Goal: Task Accomplishment & Management: Complete application form

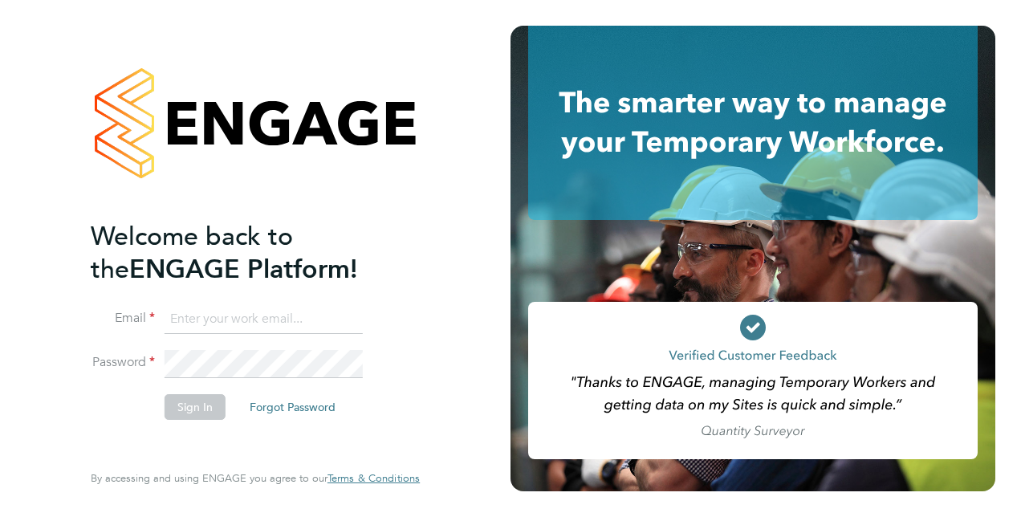
click at [196, 318] on input at bounding box center [264, 319] width 198 height 29
type input "[PERSON_NAME][EMAIL_ADDRESS][DOMAIN_NAME]"
click at [195, 400] on button "Sign In" at bounding box center [195, 407] width 61 height 26
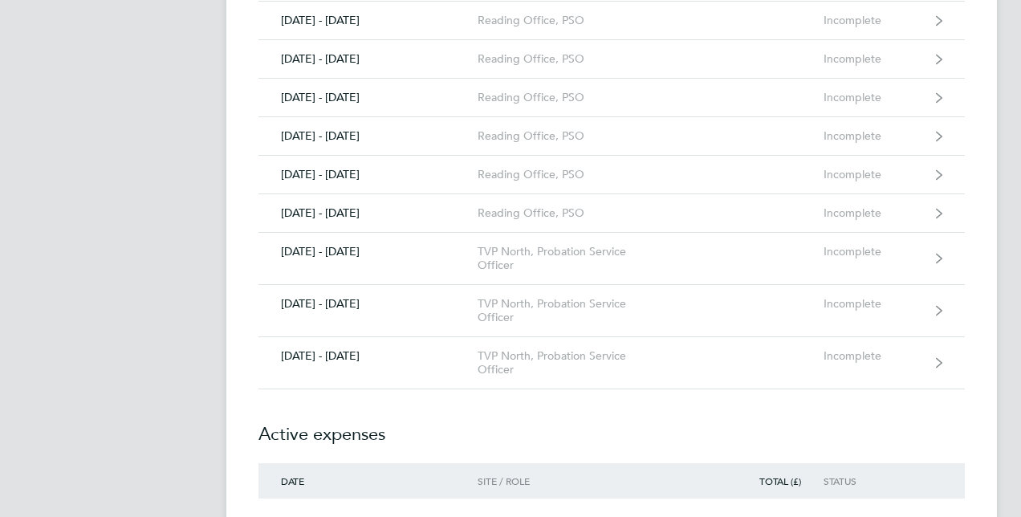
scroll to position [1890, 0]
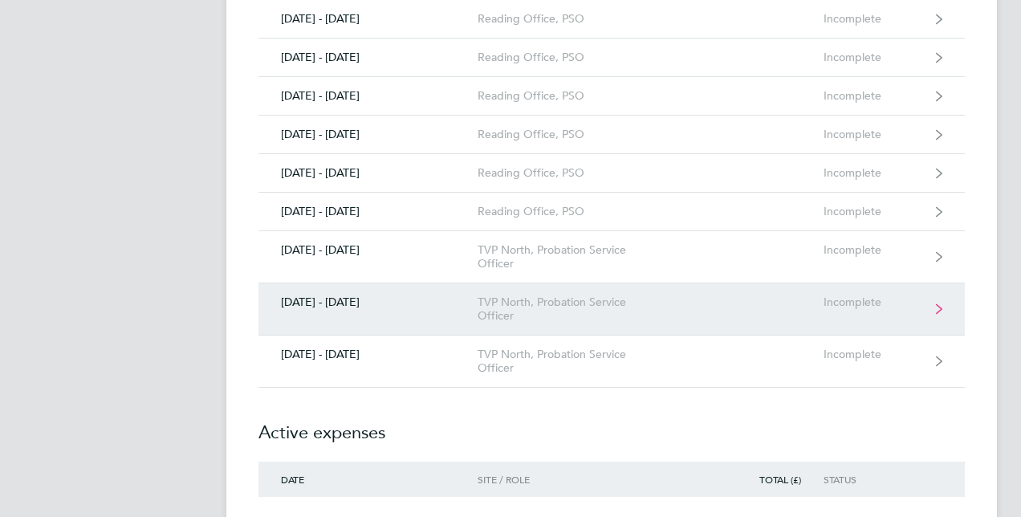
click at [327, 303] on link "[DATE] - [DATE] TVP North, Probation Service Officer Incomplete" at bounding box center [611, 309] width 706 height 52
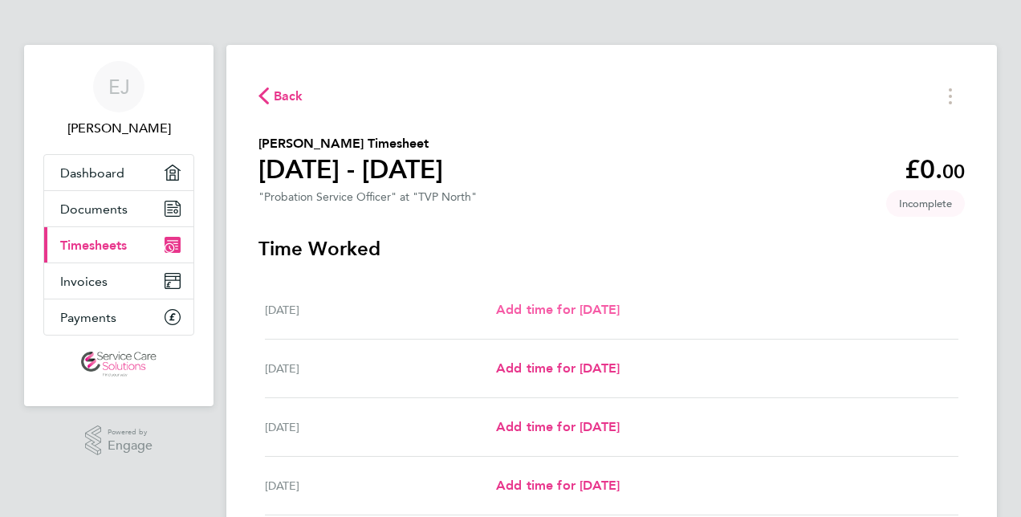
click at [580, 316] on span "Add time for [DATE]" at bounding box center [558, 309] width 124 height 15
select select "30"
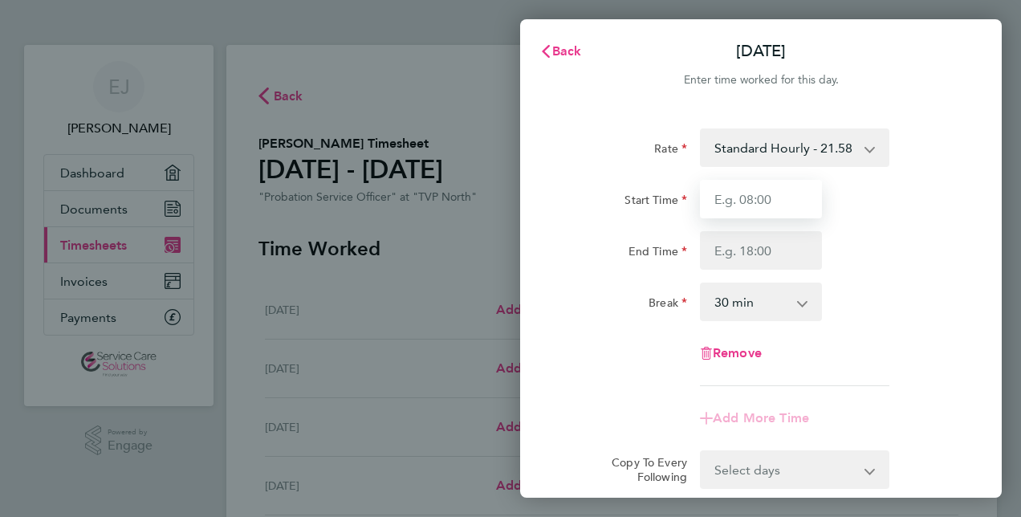
click at [782, 202] on input "Start Time" at bounding box center [761, 199] width 122 height 39
type input "09:00"
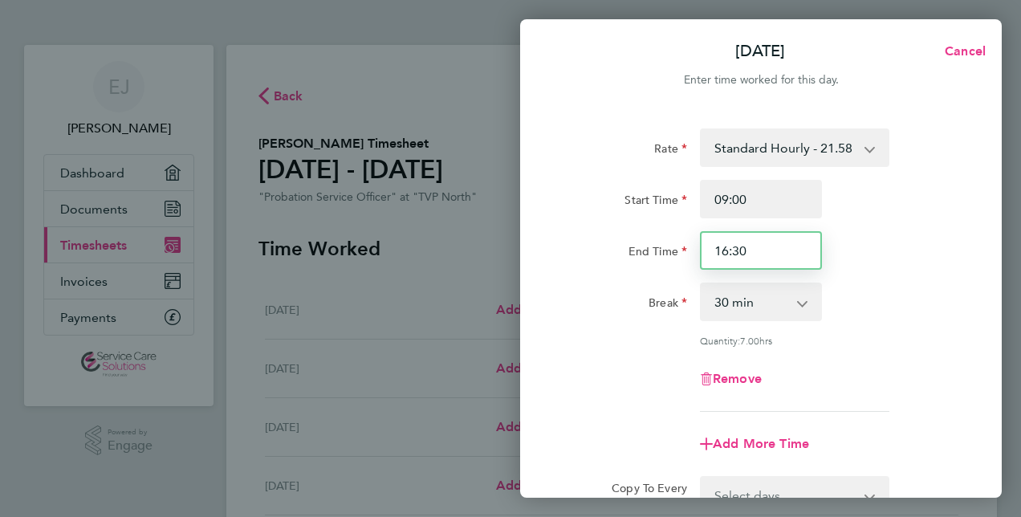
click at [772, 251] on input "16:30" at bounding box center [761, 250] width 122 height 39
type input "17:00"
click at [928, 367] on div "Remove" at bounding box center [761, 379] width 405 height 39
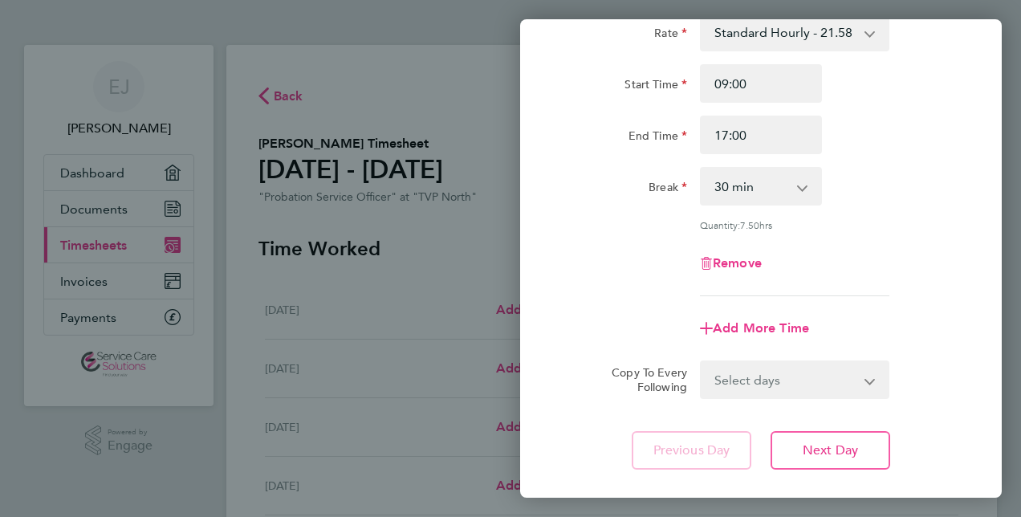
scroll to position [208, 0]
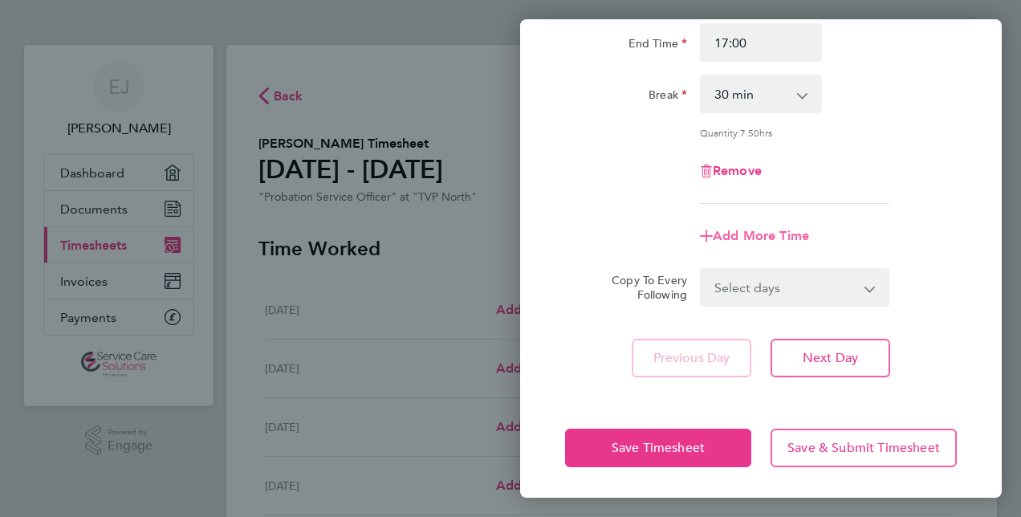
click at [755, 230] on span "Add More Time" at bounding box center [761, 235] width 96 height 15
select select "null"
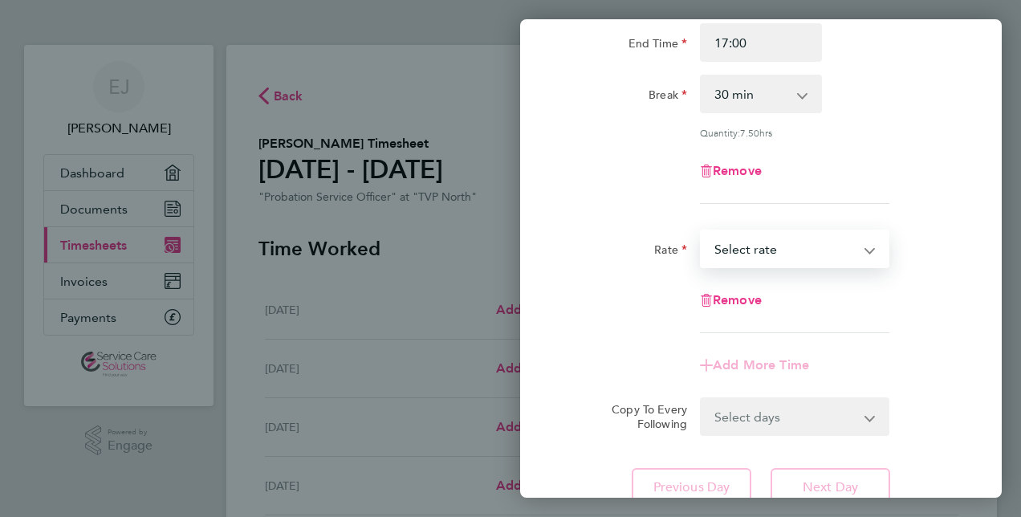
click at [762, 249] on select "Standard Hourly - 21.58 Select rate" at bounding box center [785, 248] width 167 height 35
click at [983, 239] on div "Rate Standard Hourly - 21.58 Start Time 09:00 End Time 17:00 Break 0 min 15 min…" at bounding box center [761, 213] width 482 height 625
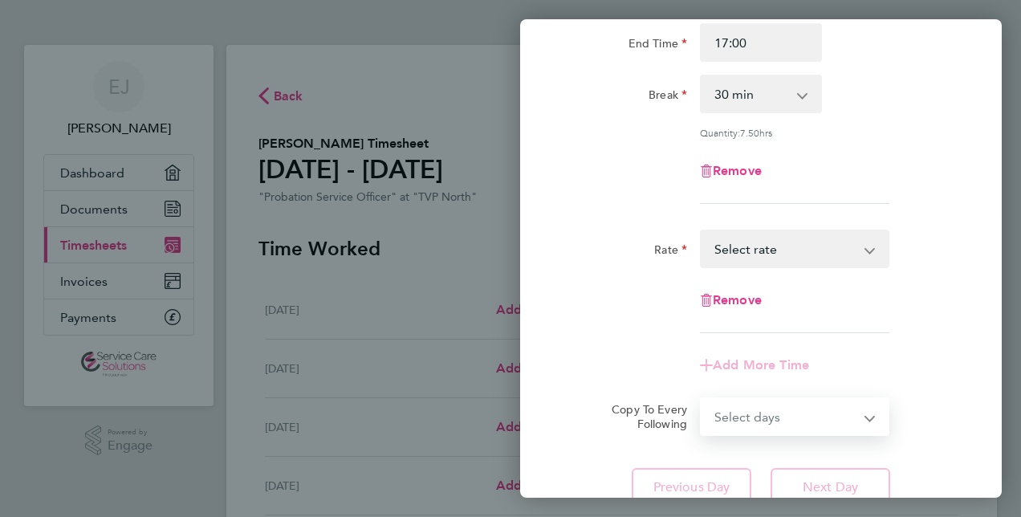
click at [783, 417] on select "Select days Day Weekday (Mon-Fri) Weekend (Sat-Sun) Tuesday Wednesday Thursday …" at bounding box center [786, 416] width 169 height 35
select select "WEEKDAY"
click at [702, 399] on select "Select days Day Weekday (Mon-Fri) Weekend (Sat-Sun) Tuesday Wednesday Thursday …" at bounding box center [786, 416] width 169 height 35
select select "2025-09-21"
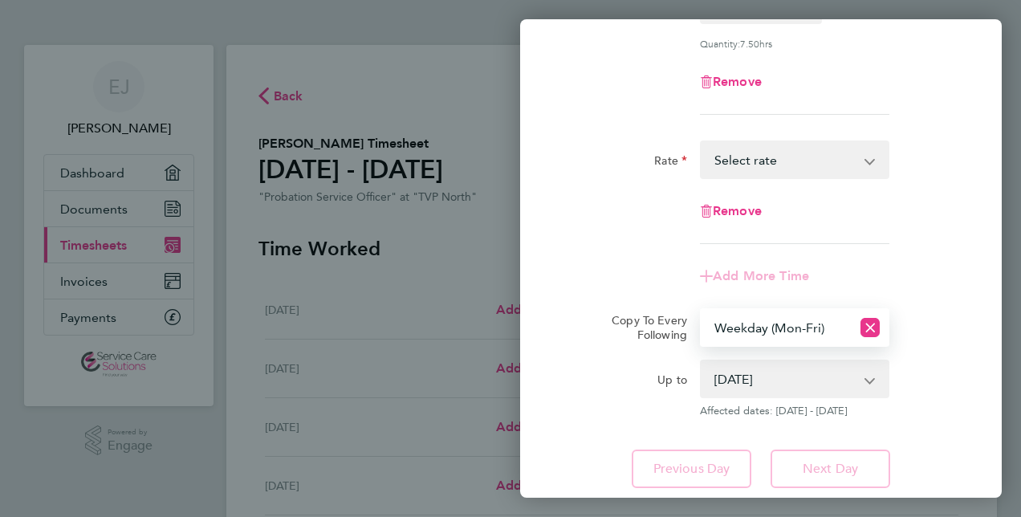
scroll to position [408, 0]
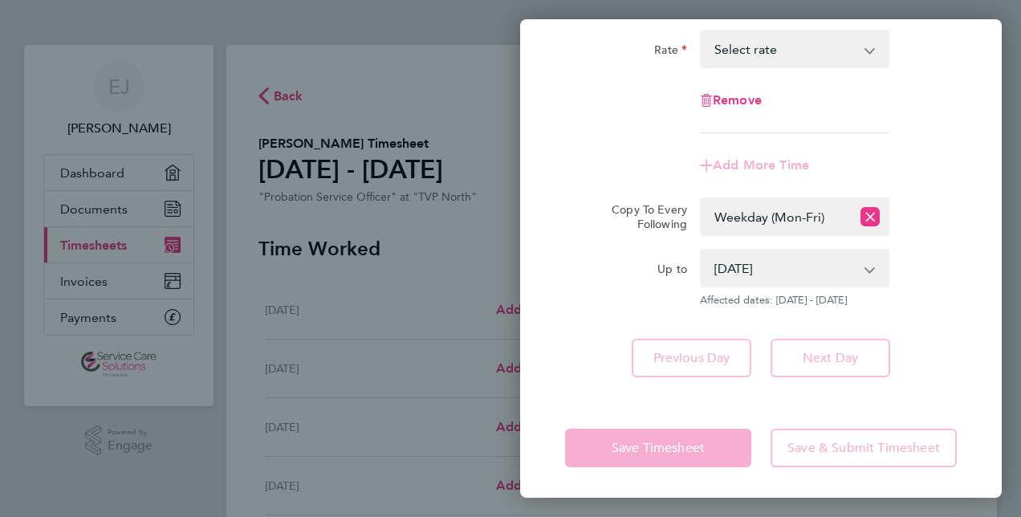
click at [580, 273] on div "Up to" at bounding box center [626, 265] width 122 height 32
click at [593, 393] on div "Rate Standard Hourly - 21.58 Start Time 09:00 End Time 17:00 Break 0 min 15 min…" at bounding box center [761, 48] width 482 height 695
drag, startPoint x: 593, startPoint y: 393, endPoint x: 551, endPoint y: 384, distance: 43.4
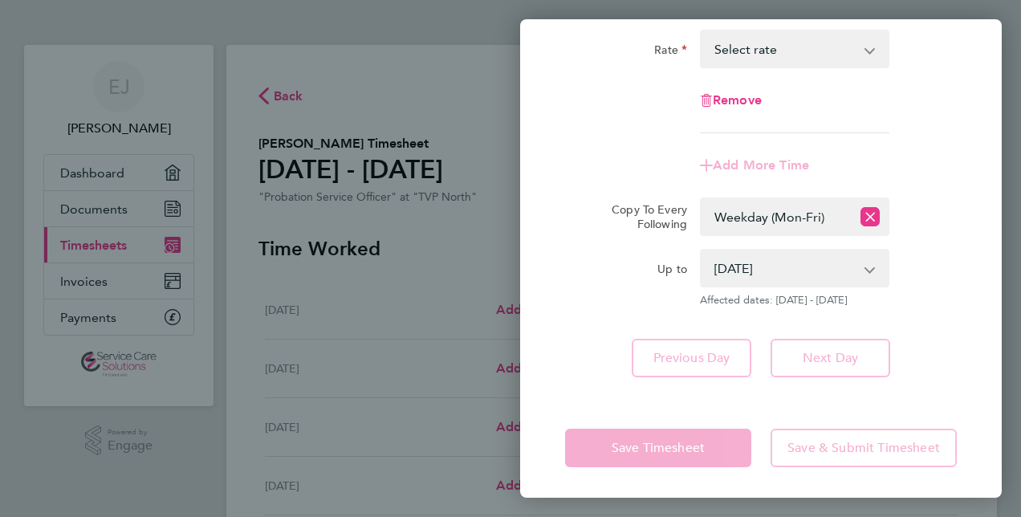
click at [551, 384] on div "Rate Standard Hourly - 21.58 Start Time 09:00 End Time 17:00 Break 0 min 15 min…" at bounding box center [761, 48] width 482 height 695
click at [864, 210] on icon "Reset selection" at bounding box center [869, 216] width 19 height 19
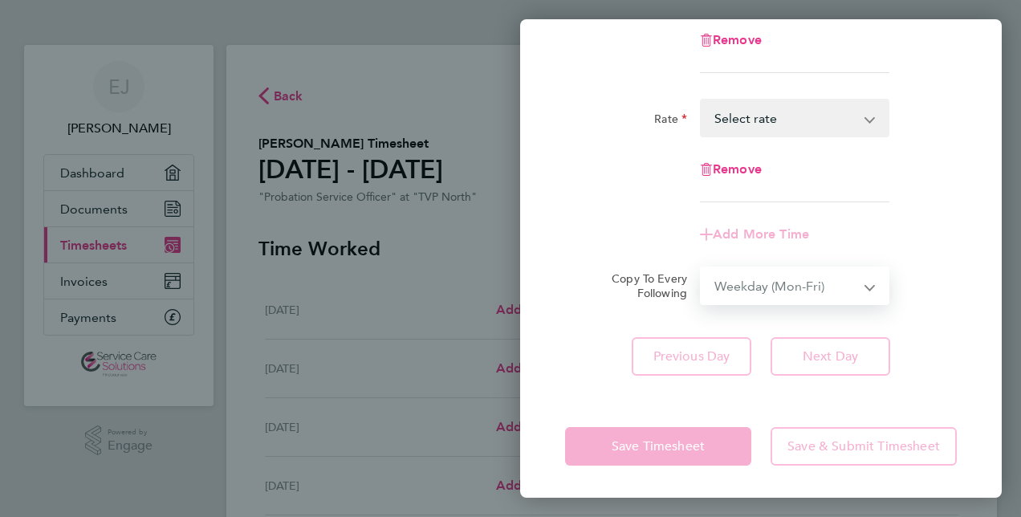
select select "0: null"
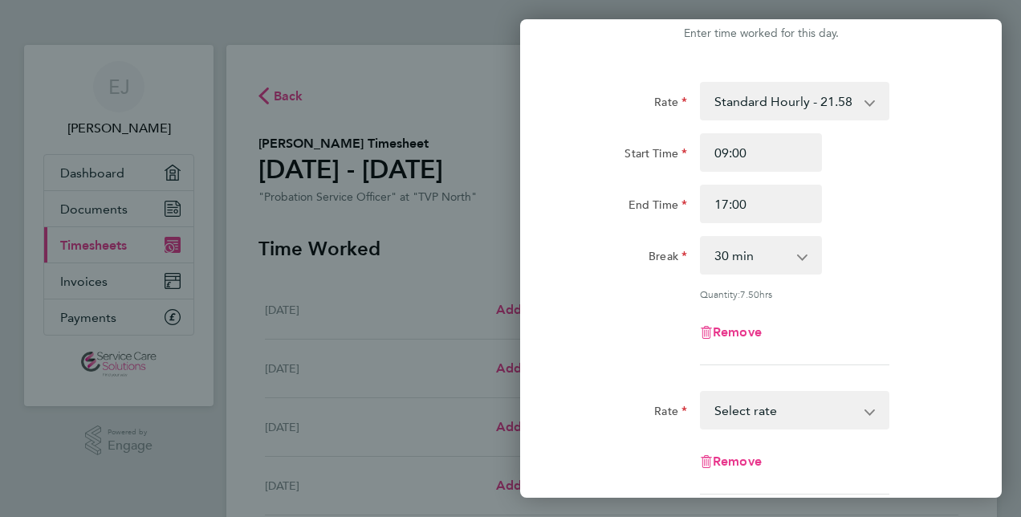
scroll to position [45, 0]
click at [742, 262] on select "0 min 15 min 30 min 45 min 60 min 75 min 90 min" at bounding box center [752, 256] width 100 height 35
click at [702, 239] on select "0 min 15 min 30 min 45 min 60 min 75 min 90 min" at bounding box center [752, 256] width 100 height 35
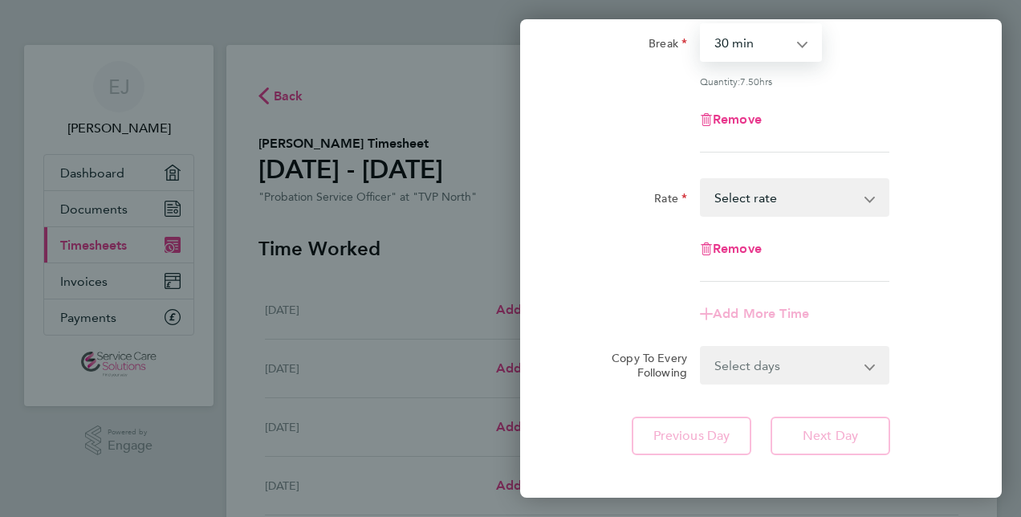
scroll to position [337, 0]
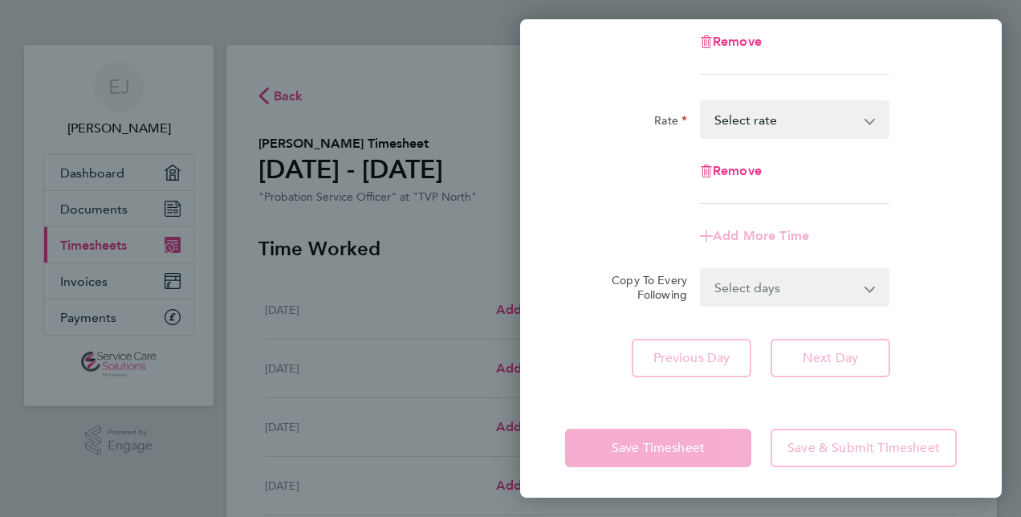
click at [584, 205] on app-timesheet-line-form-group "Rate Standard Hourly - 21.58 Select rate Remove Add More Time" at bounding box center [761, 177] width 392 height 155
click at [580, 185] on div "Remove" at bounding box center [761, 171] width 405 height 39
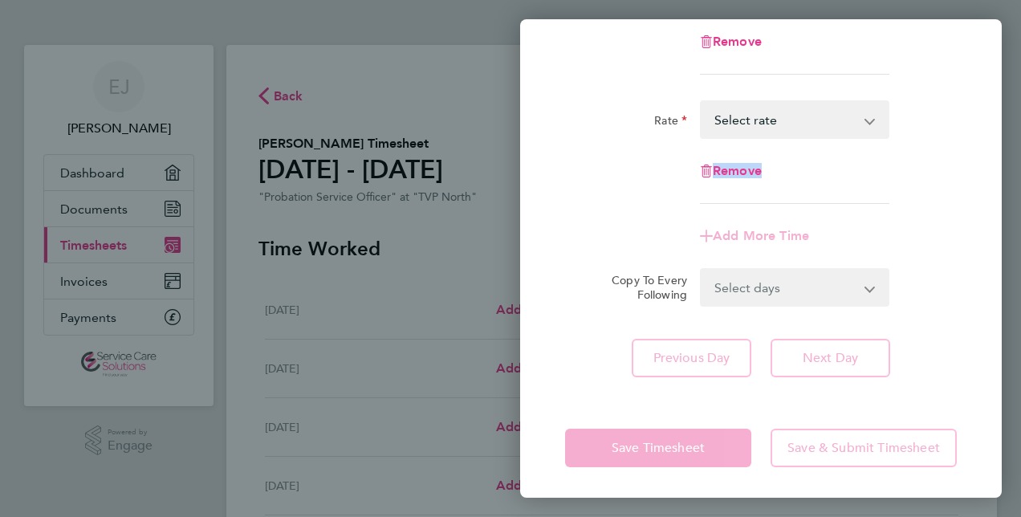
click at [580, 185] on div "Remove" at bounding box center [761, 171] width 405 height 39
drag, startPoint x: 580, startPoint y: 185, endPoint x: 589, endPoint y: 258, distance: 73.7
click at [589, 258] on form "Rate Standard Hourly - 21.58 Start Time 09:00 End Time 17:00 Break 0 min 15 min…" at bounding box center [761, 48] width 392 height 515
click at [643, 446] on app-form-button "Save Timesheet" at bounding box center [663, 448] width 196 height 39
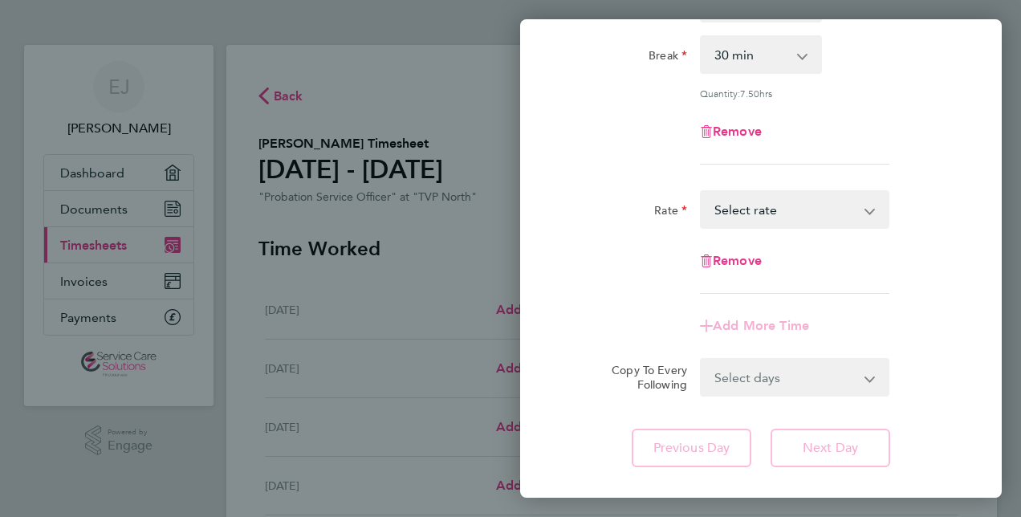
scroll to position [246, 0]
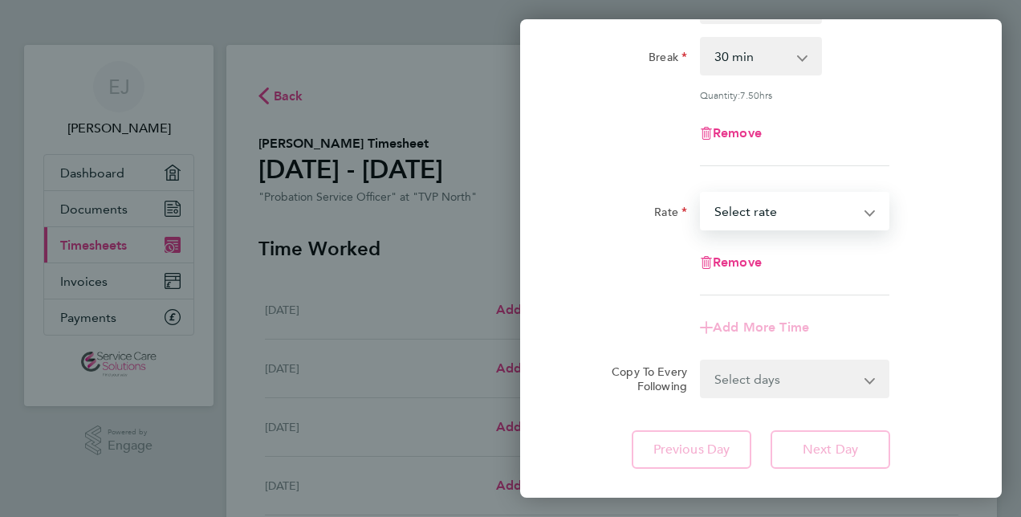
click at [865, 207] on select "Standard Hourly - 21.58 Select rate" at bounding box center [785, 210] width 167 height 35
select select "30"
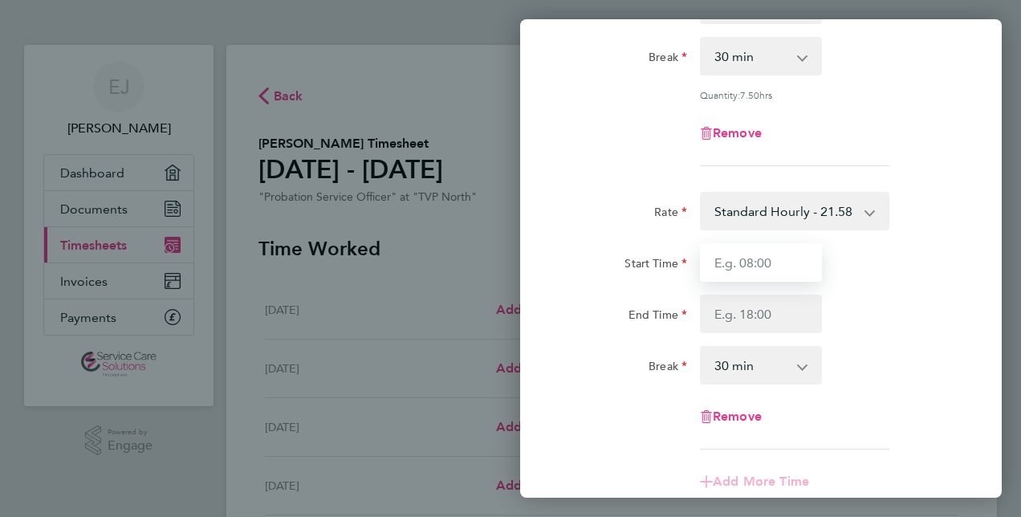
click at [764, 263] on input "Start Time" at bounding box center [761, 262] width 122 height 39
type input "09:00"
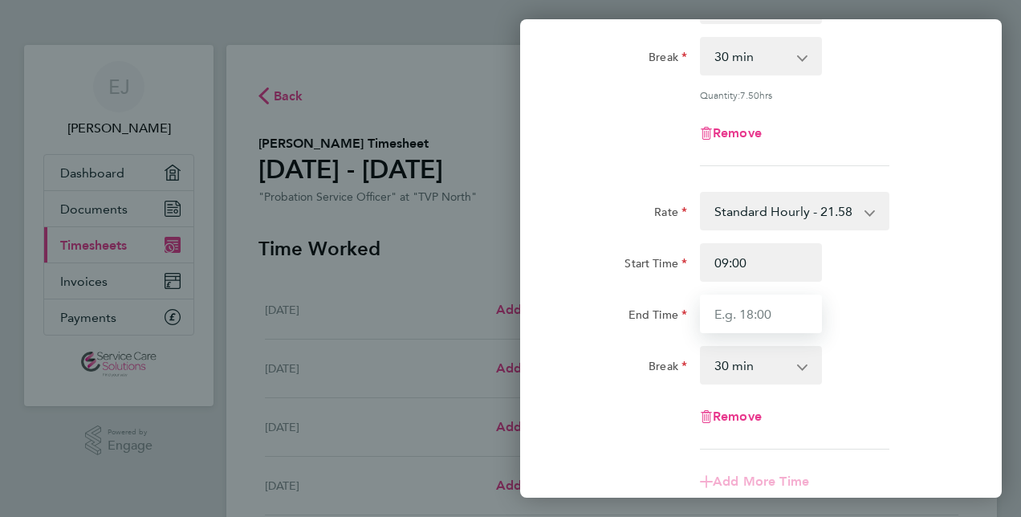
click at [758, 315] on input "End Time" at bounding box center [761, 314] width 122 height 39
type input "17:00"
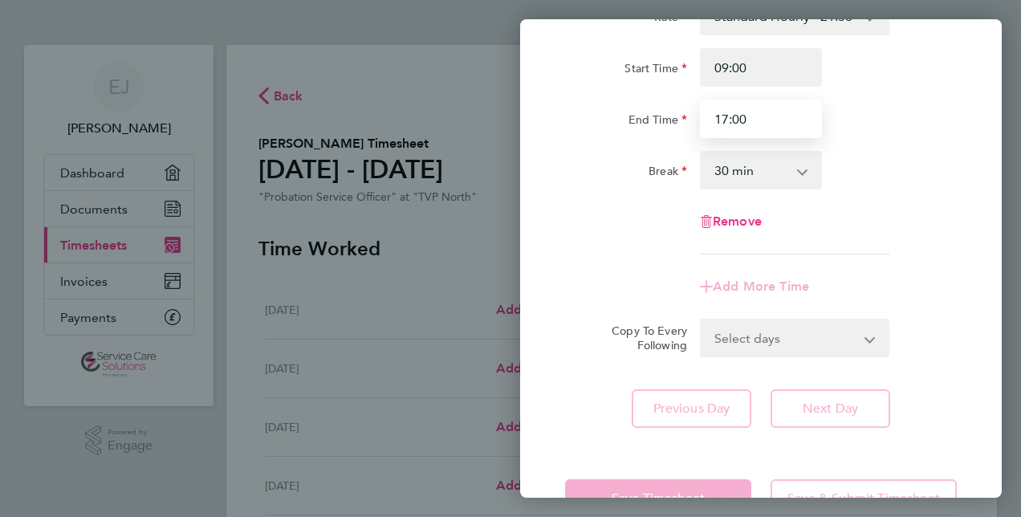
scroll to position [491, 0]
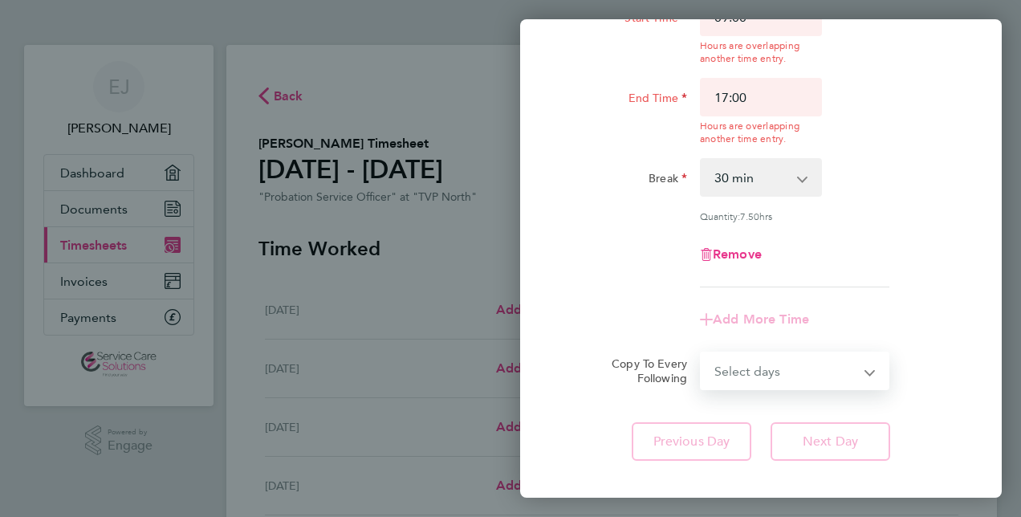
select select "WEEKDAY"
click at [702, 353] on select "Select days Day Weekday (Mon-Fri) Weekend (Sat-Sun) Tuesday Wednesday Thursday …" at bounding box center [786, 370] width 169 height 35
select select "2025-09-21"
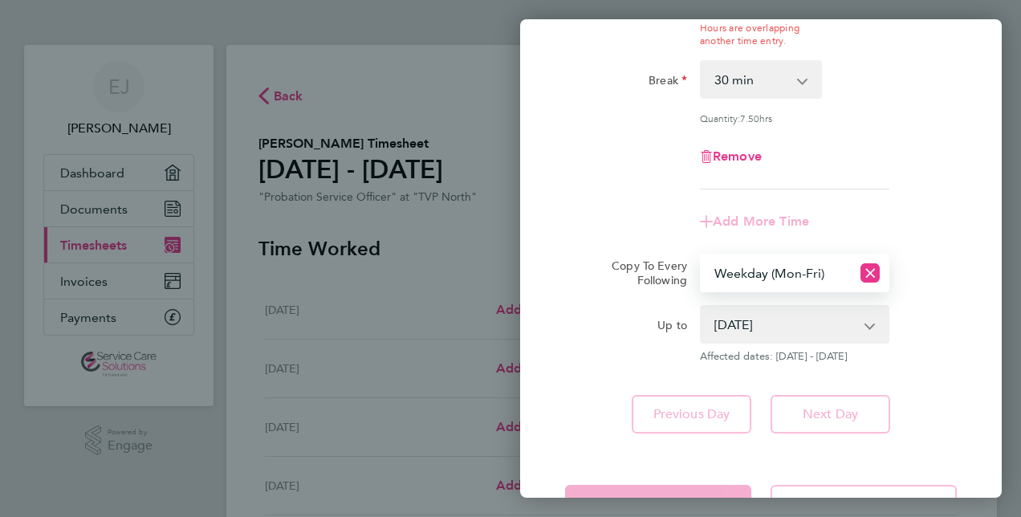
scroll to position [702, 0]
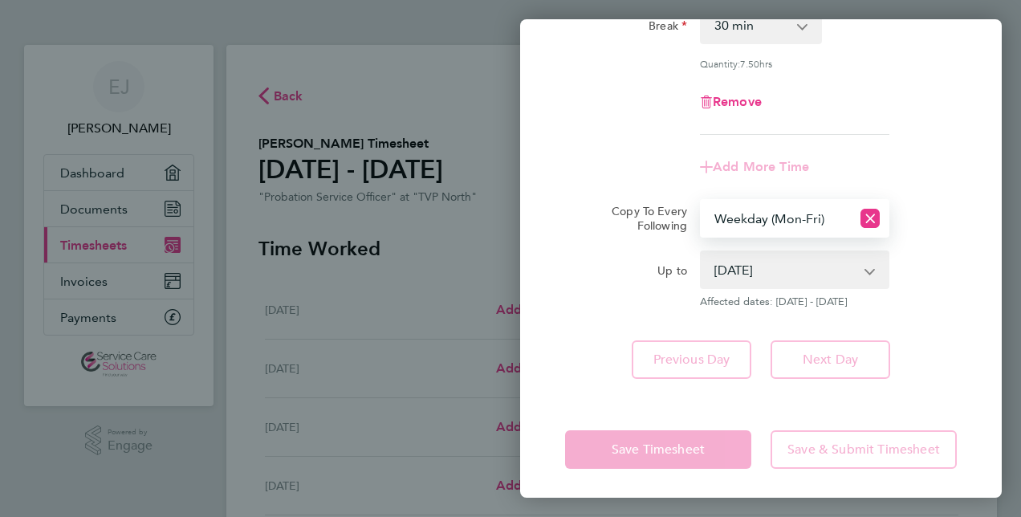
click at [626, 447] on app-form-button "Save Timesheet" at bounding box center [663, 449] width 196 height 39
click at [605, 287] on div "Up to" at bounding box center [626, 279] width 135 height 58
drag, startPoint x: 380, startPoint y: 362, endPoint x: 415, endPoint y: 297, distance: 73.6
click at [380, 361] on div "Mon 15 Sep Cancel Enter time worked for this day. Rate Standard Hourly - 21.58 …" at bounding box center [510, 258] width 1021 height 517
drag, startPoint x: 405, startPoint y: 250, endPoint x: 445, endPoint y: 258, distance: 40.0
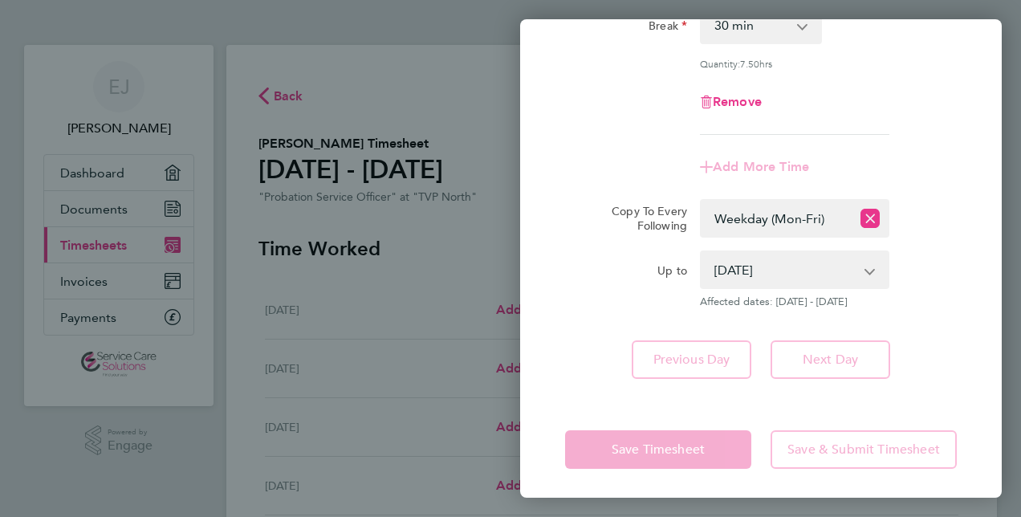
click at [407, 250] on div "Mon 15 Sep Cancel Enter time worked for this day. Rate Standard Hourly - 21.58 …" at bounding box center [510, 258] width 1021 height 517
